Goal: Task Accomplishment & Management: Manage account settings

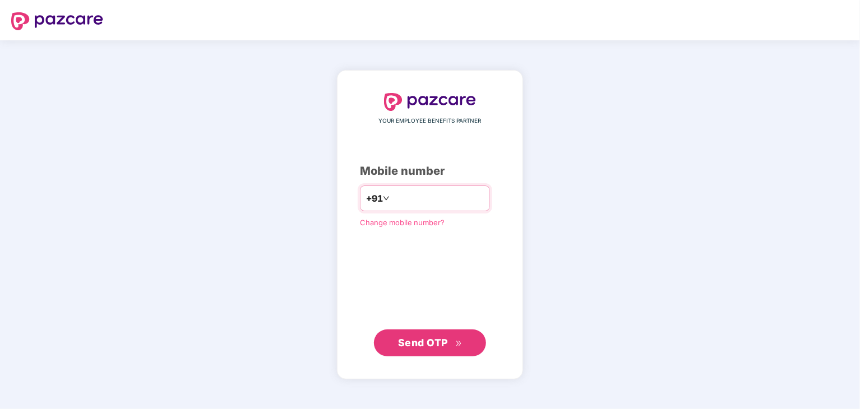
type input "**********"
click at [418, 339] on span "Send OTP" at bounding box center [423, 342] width 50 height 12
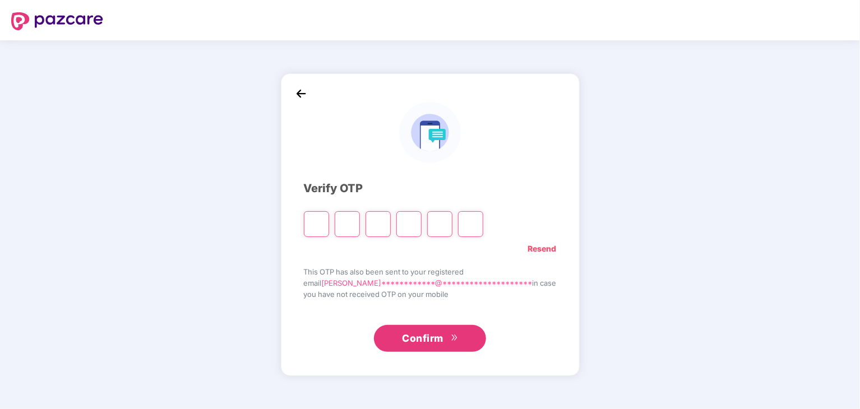
type input "*"
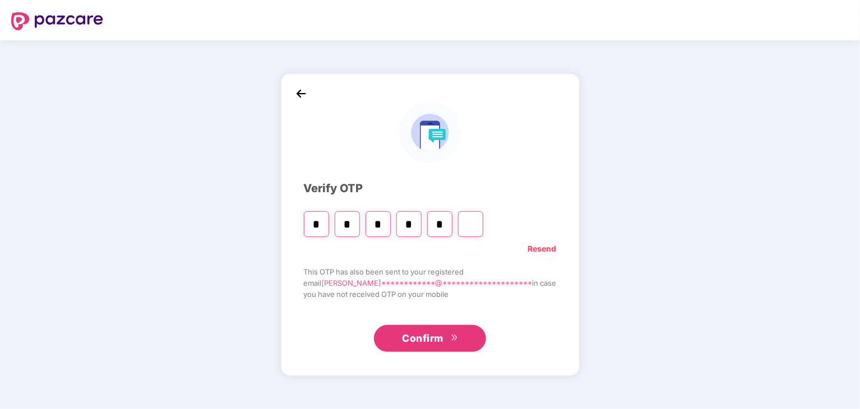
type input "*"
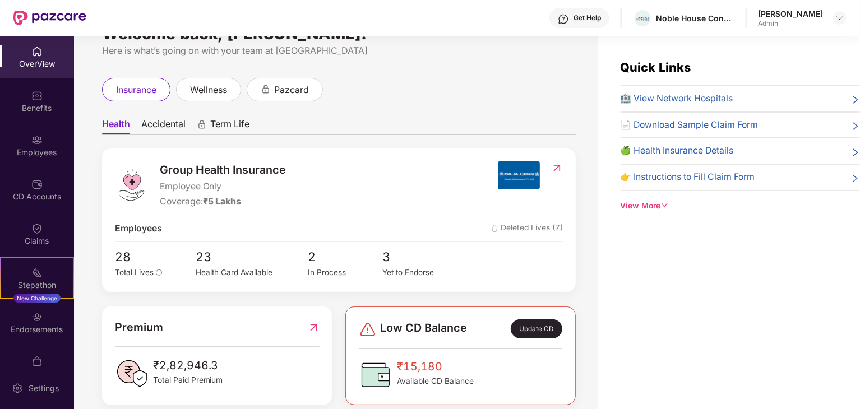
scroll to position [45, 0]
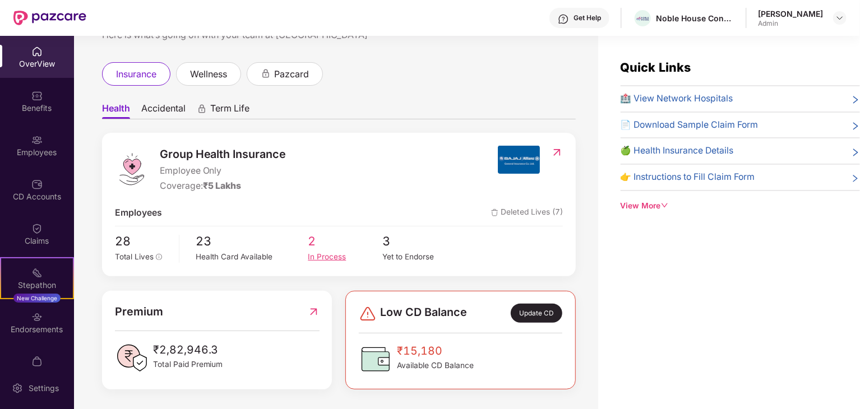
click at [325, 256] on div "In Process" at bounding box center [345, 257] width 75 height 12
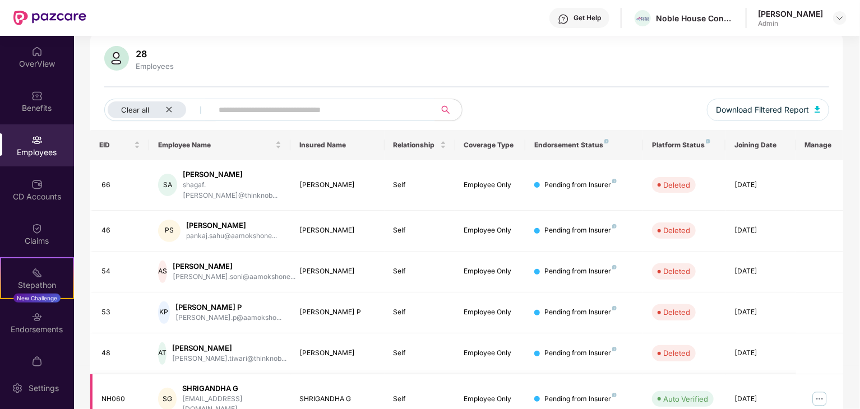
scroll to position [0, 0]
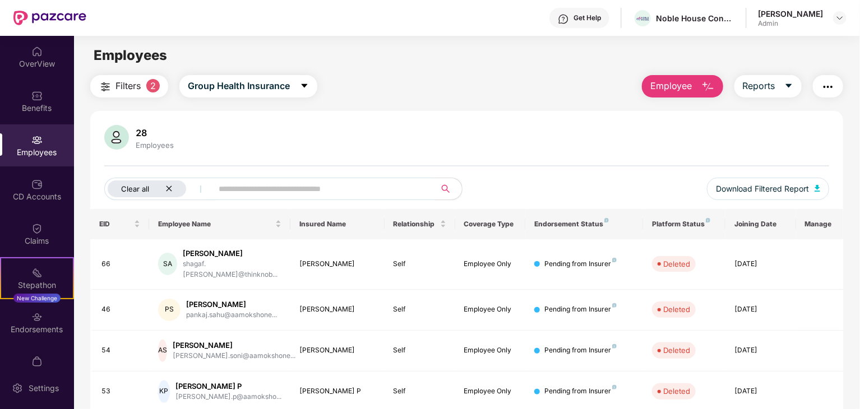
click at [170, 185] on icon "close" at bounding box center [168, 188] width 7 height 7
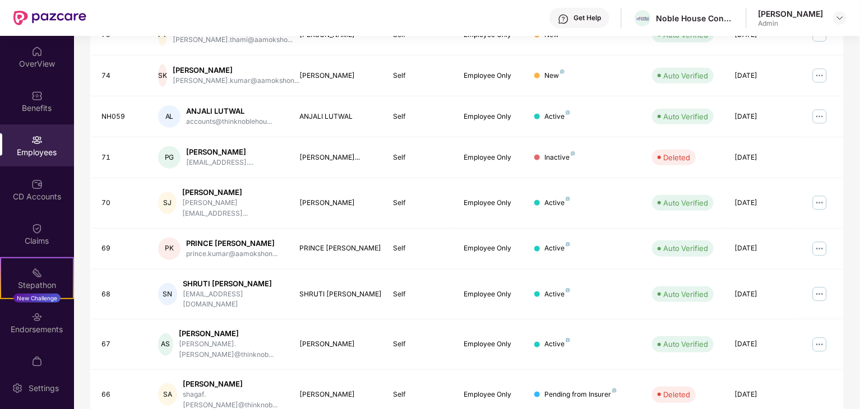
scroll to position [278, 0]
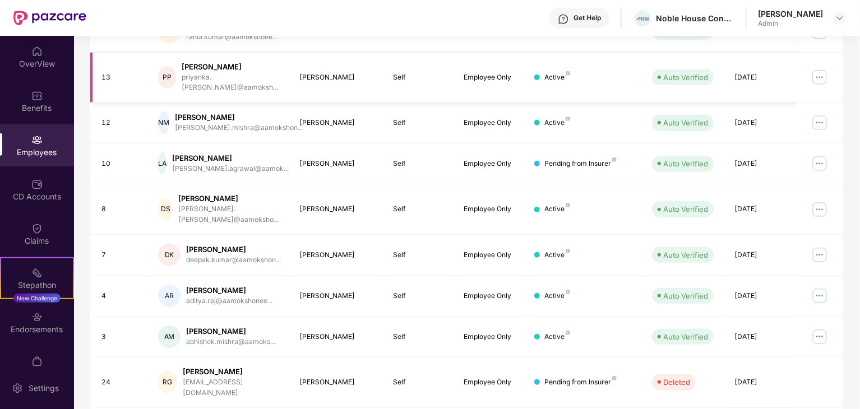
click at [814, 68] on img at bounding box center [820, 77] width 18 height 18
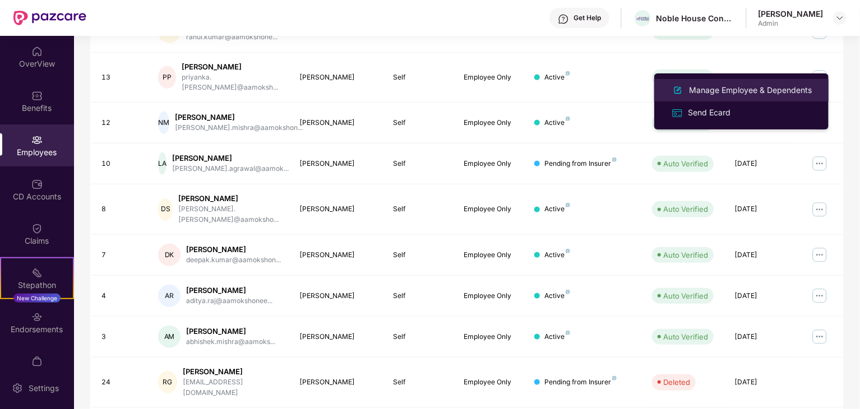
click at [713, 95] on div "Manage Employee & Dependents" at bounding box center [750, 90] width 127 height 12
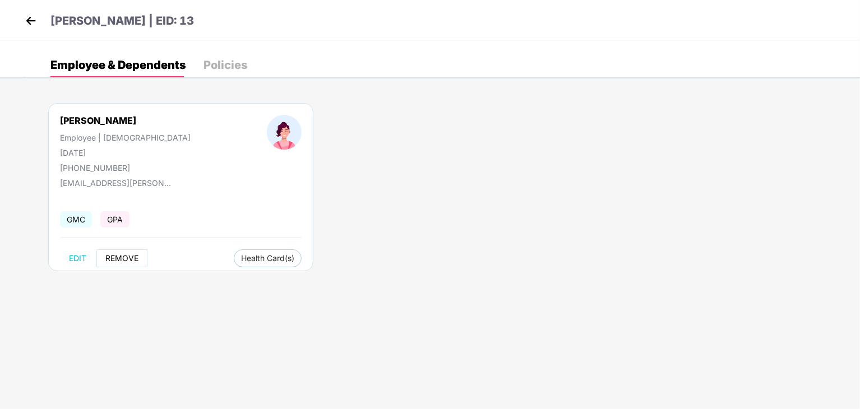
click at [130, 260] on span "REMOVE" at bounding box center [121, 258] width 33 height 9
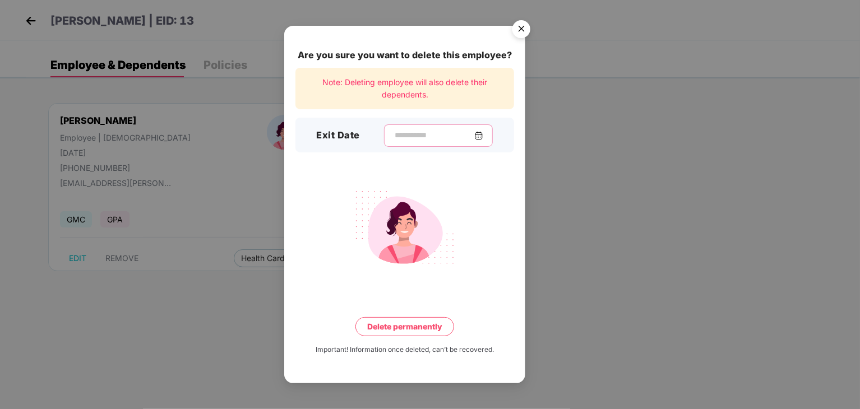
click at [407, 133] on input at bounding box center [434, 136] width 81 height 12
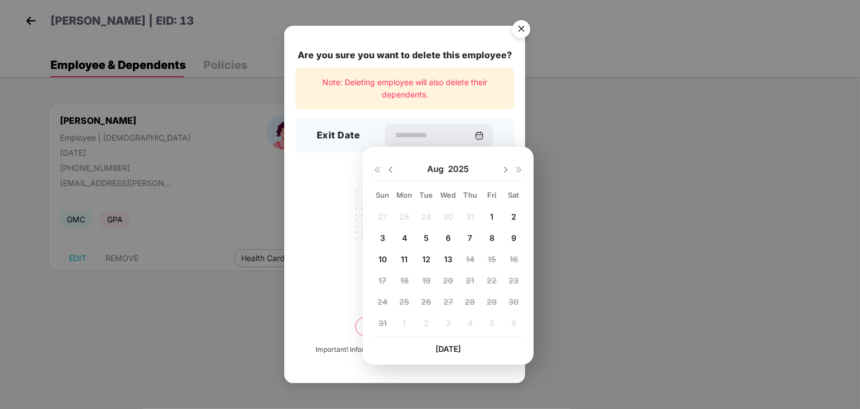
click at [445, 255] on span "13" at bounding box center [448, 260] width 8 height 10
type input "**********"
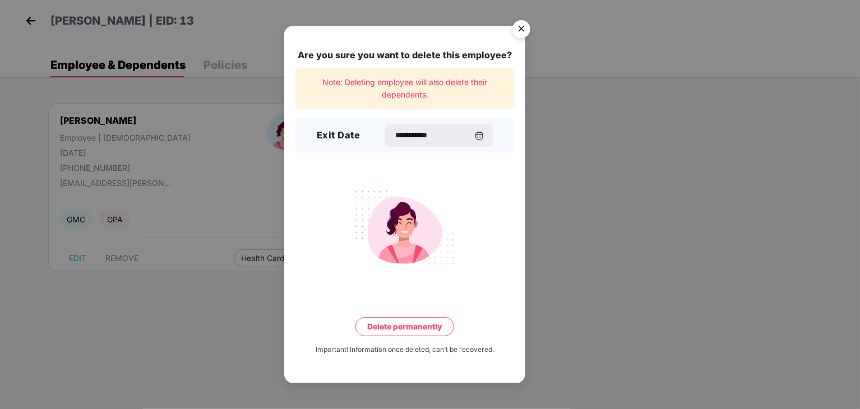
click at [397, 330] on button "Delete permanently" at bounding box center [404, 326] width 99 height 19
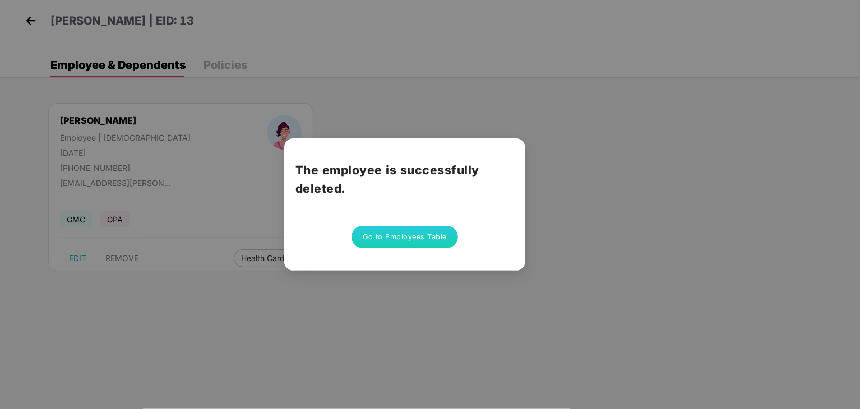
click at [384, 237] on button "Go to Employees Table" at bounding box center [405, 237] width 107 height 22
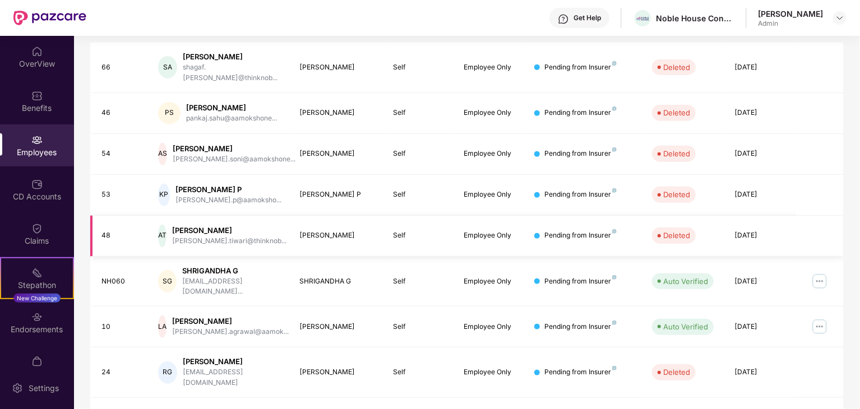
scroll to position [0, 0]
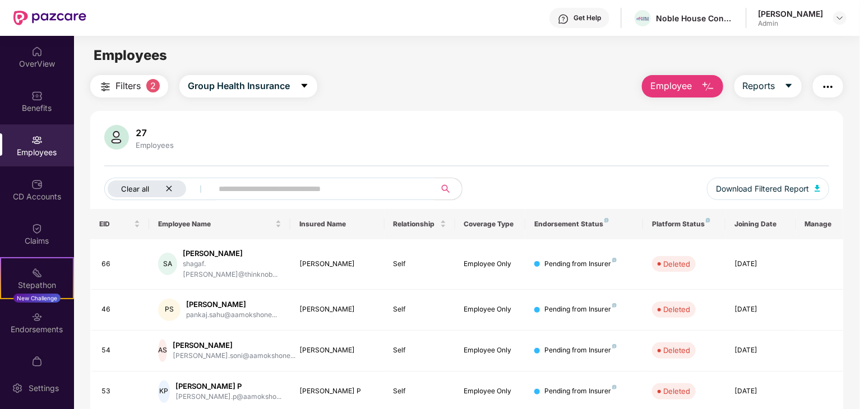
click at [170, 189] on icon "close" at bounding box center [168, 188] width 7 height 7
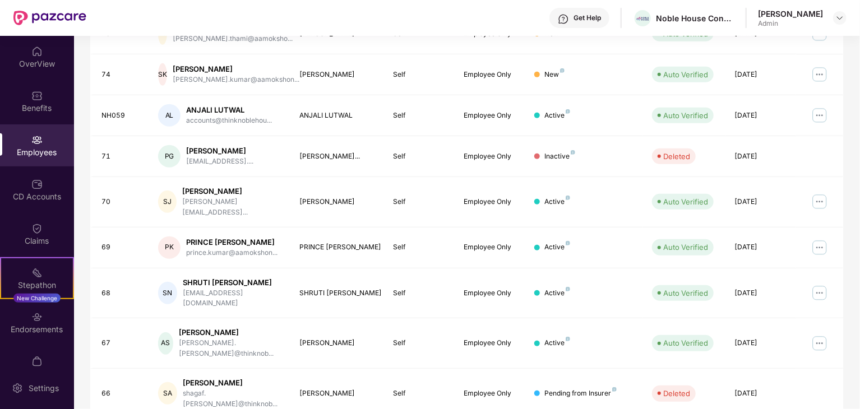
scroll to position [278, 0]
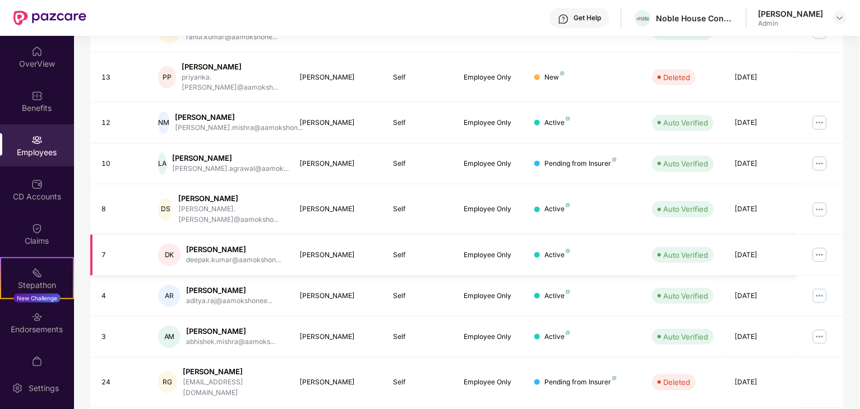
click at [816, 246] on img at bounding box center [820, 255] width 18 height 18
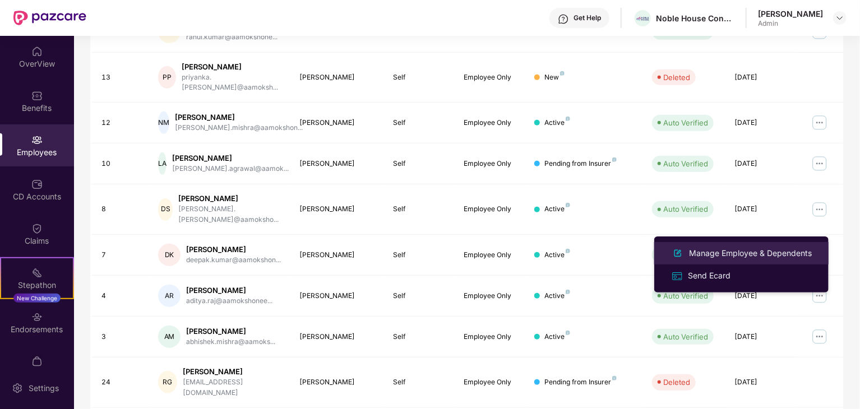
click at [713, 250] on div "Manage Employee & Dependents" at bounding box center [750, 253] width 127 height 12
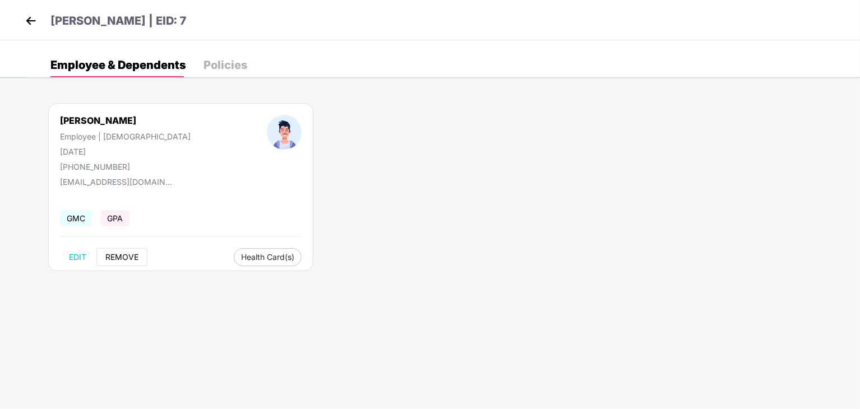
click at [117, 256] on span "REMOVE" at bounding box center [121, 257] width 33 height 9
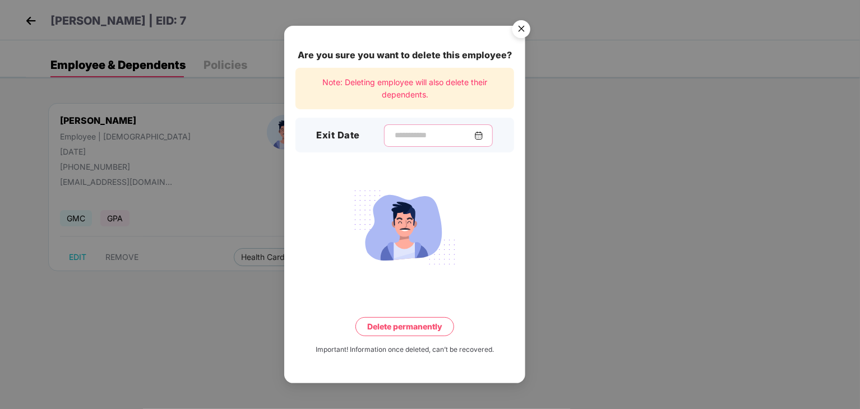
click at [394, 140] on input at bounding box center [434, 136] width 81 height 12
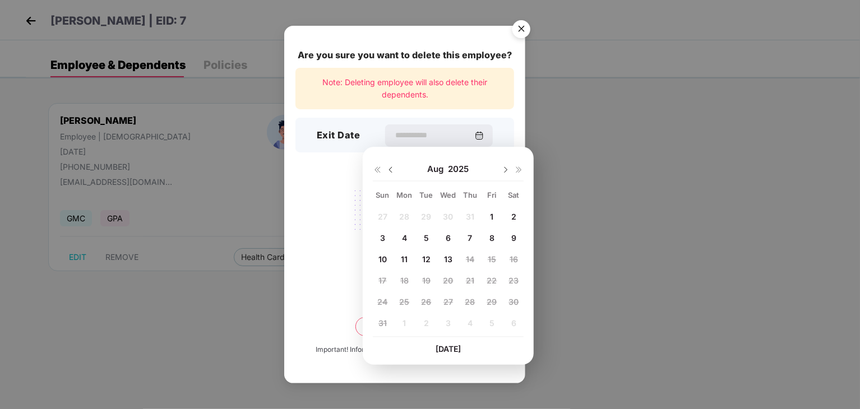
click at [449, 258] on span "13" at bounding box center [448, 260] width 8 height 10
type input "**********"
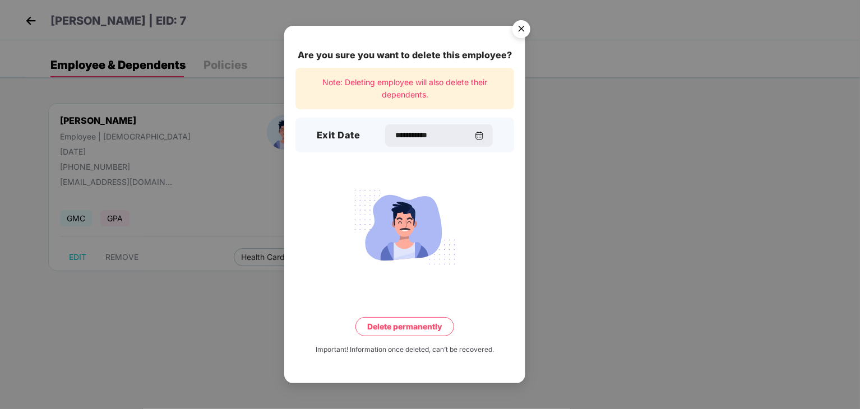
click at [407, 331] on button "Delete permanently" at bounding box center [404, 326] width 99 height 19
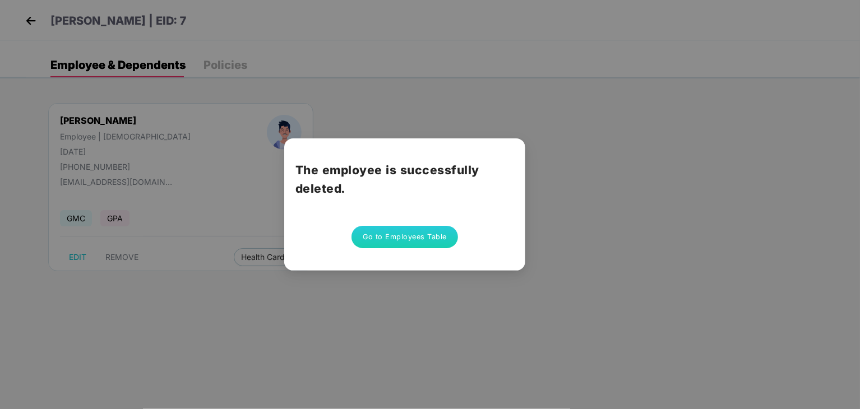
click at [367, 239] on button "Go to Employees Table" at bounding box center [405, 237] width 107 height 22
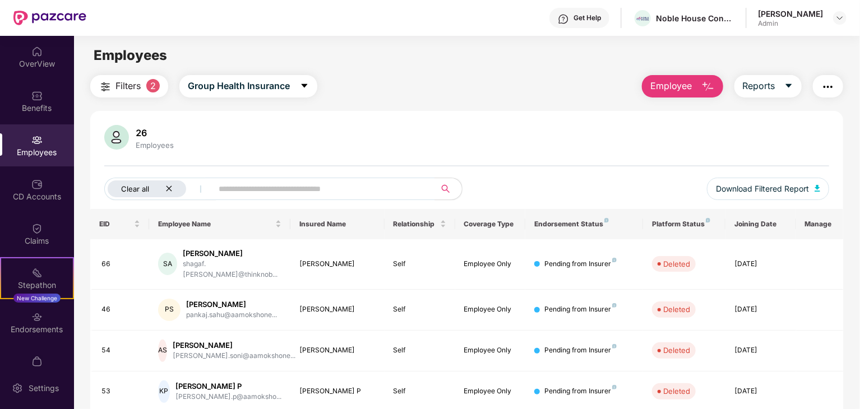
click at [164, 188] on div "Clear all" at bounding box center [147, 189] width 79 height 17
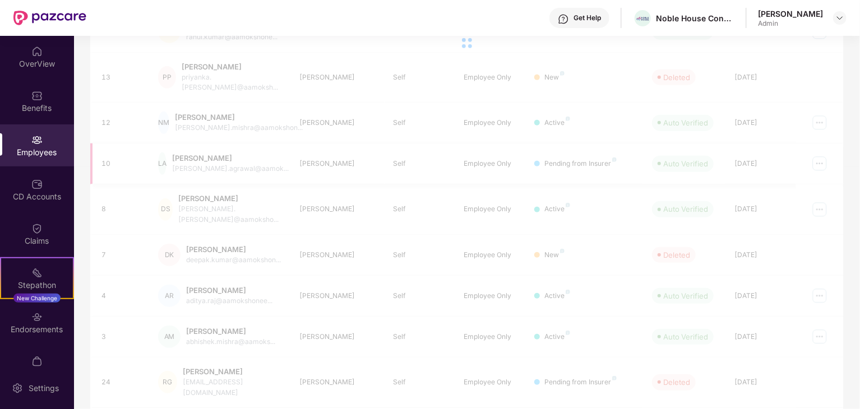
scroll to position [74, 0]
